Goal: Information Seeking & Learning: Learn about a topic

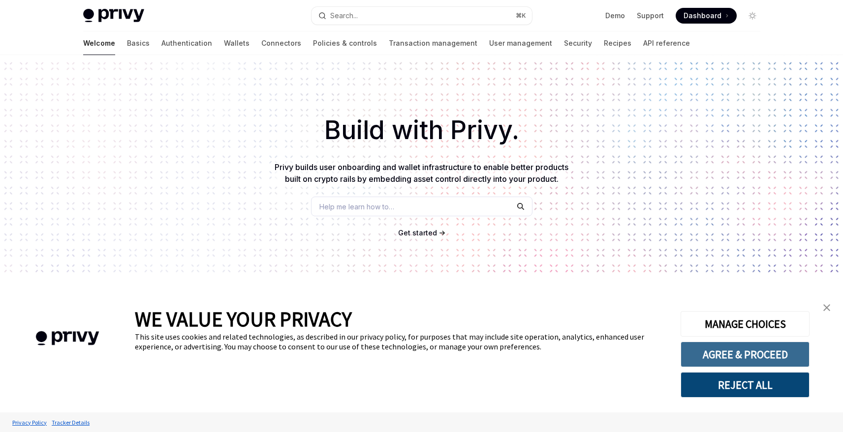
click at [722, 350] on button "AGREE & PROCEED" at bounding box center [744, 355] width 129 height 26
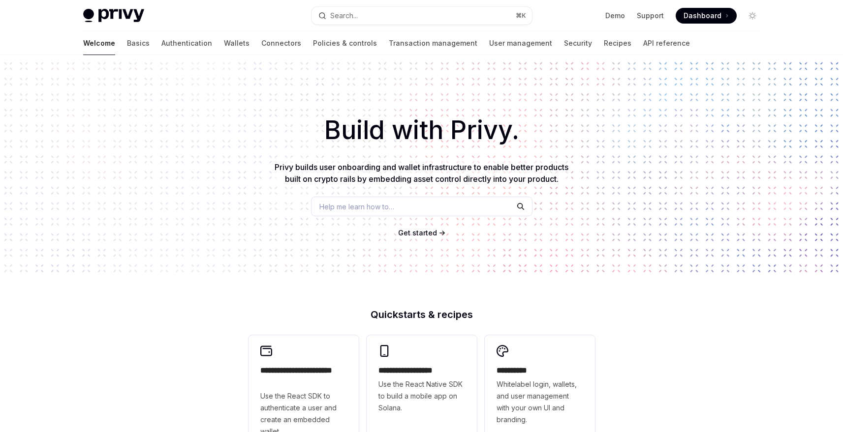
click at [109, 45] on div "Welcome Basics Authentication Wallets Connectors Policies & controls Transactio…" at bounding box center [386, 43] width 607 height 24
click at [127, 45] on link "Basics" at bounding box center [138, 43] width 23 height 24
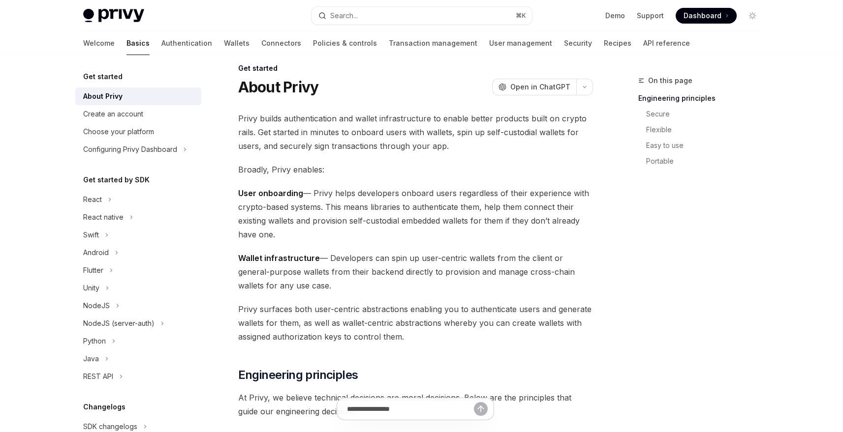
scroll to position [23, 0]
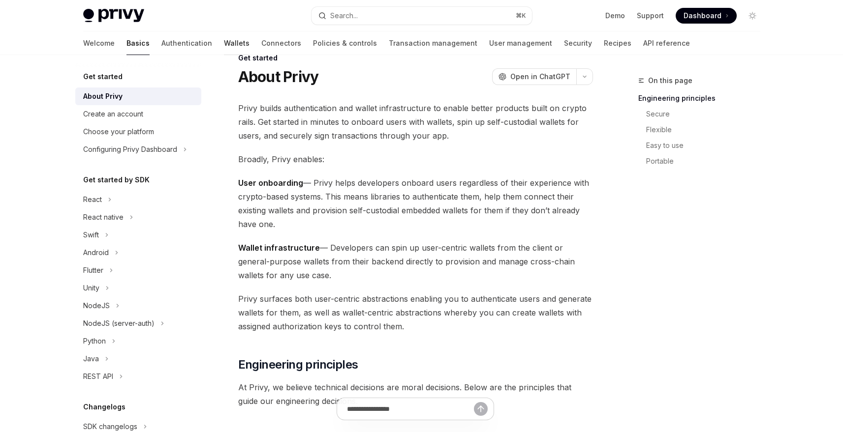
click at [224, 40] on link "Wallets" at bounding box center [237, 43] width 26 height 24
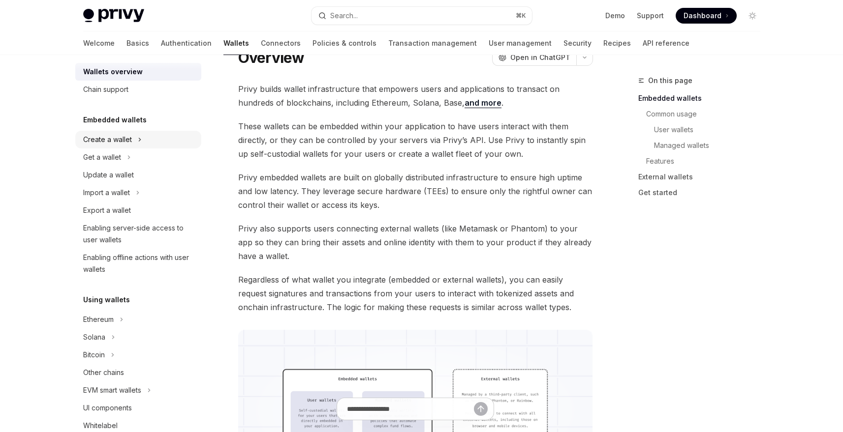
scroll to position [19, 0]
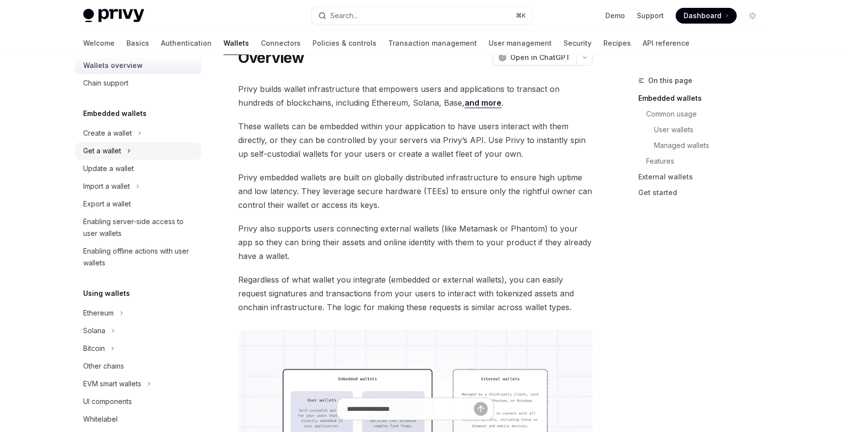
click at [148, 143] on div "Get a wallet" at bounding box center [138, 151] width 126 height 18
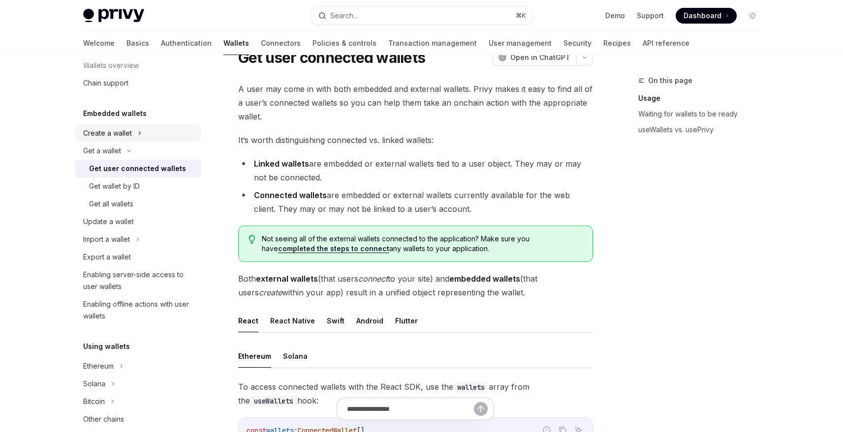
click at [144, 129] on div "Create a wallet" at bounding box center [138, 133] width 126 height 18
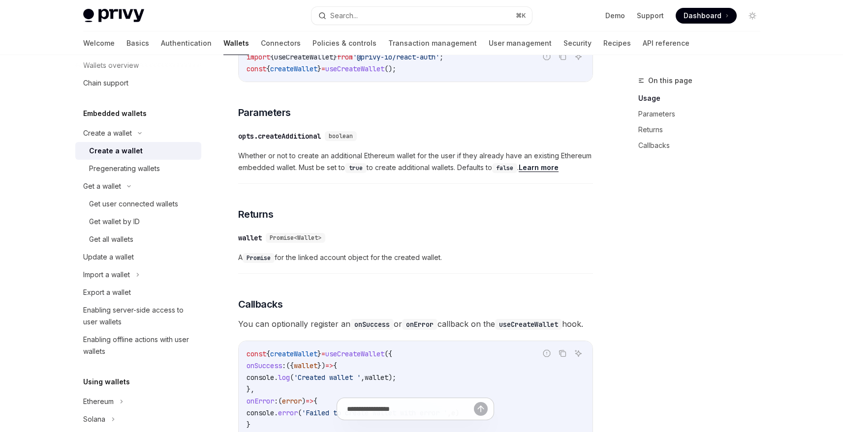
scroll to position [443, 0]
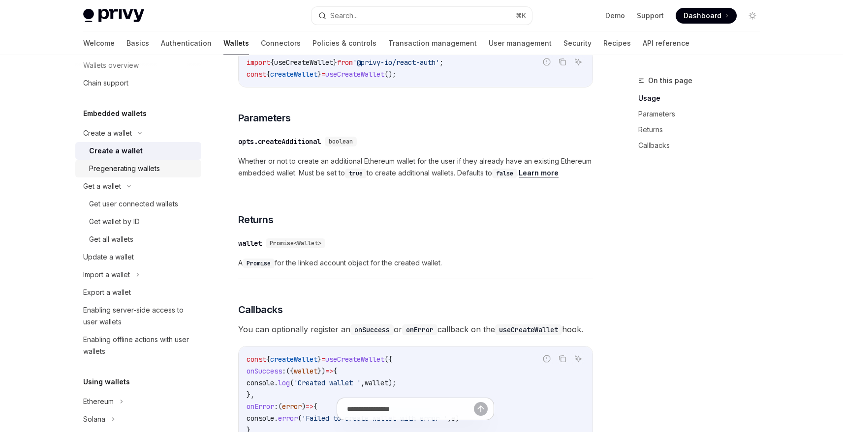
click at [135, 161] on link "Pregenerating wallets" at bounding box center [138, 169] width 126 height 18
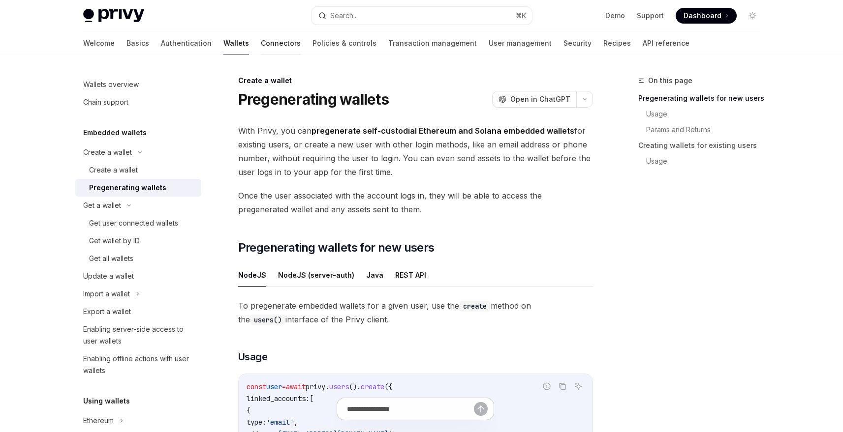
click at [261, 45] on link "Connectors" at bounding box center [281, 43] width 40 height 24
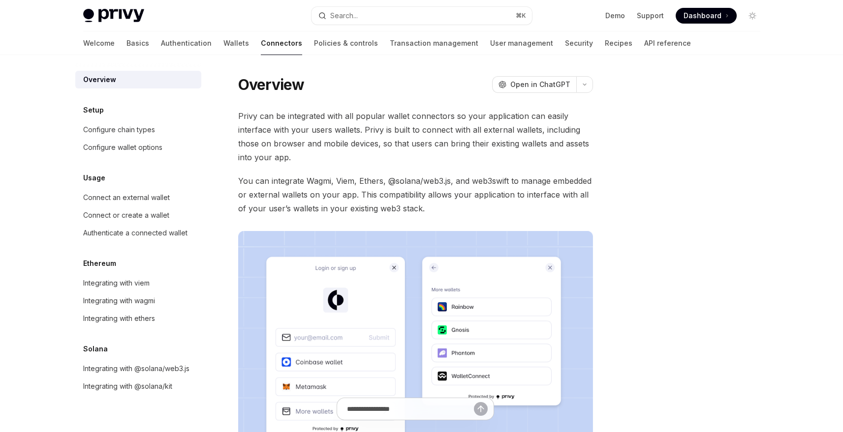
click at [702, 15] on span "Dashboard" at bounding box center [702, 16] width 38 height 10
click at [110, 4] on div "Privy Docs home page Search... ⌘ K Demo Support Dashboard Dashboard Search..." at bounding box center [421, 15] width 677 height 31
click at [119, 17] on img at bounding box center [113, 16] width 61 height 14
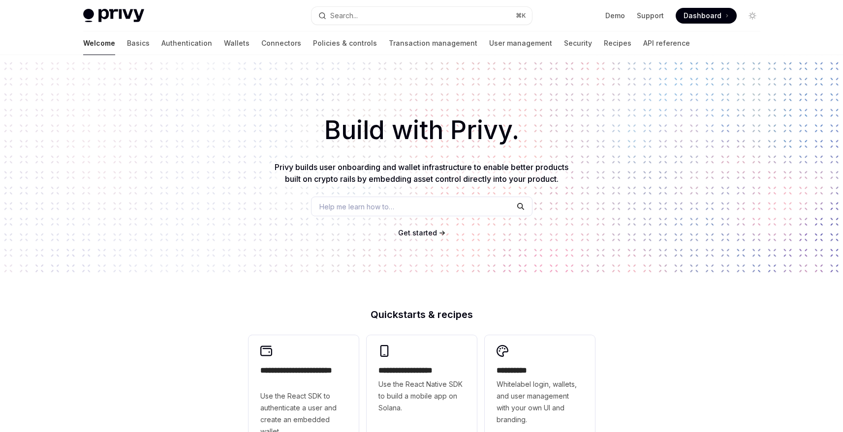
click at [118, 10] on img at bounding box center [113, 16] width 61 height 14
type textarea "*"
